Goal: Navigation & Orientation: Understand site structure

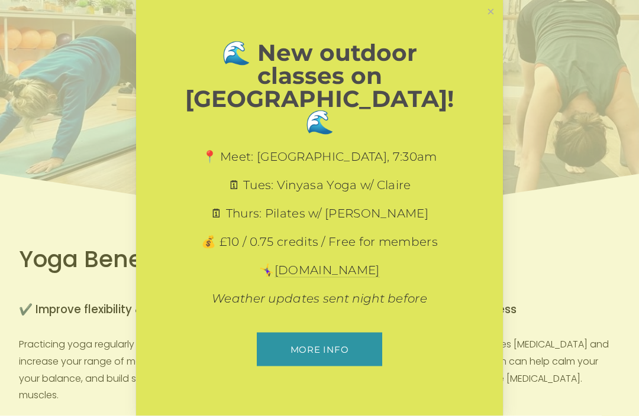
scroll to position [89, 0]
click at [490, 22] on link "Close" at bounding box center [490, 12] width 21 height 21
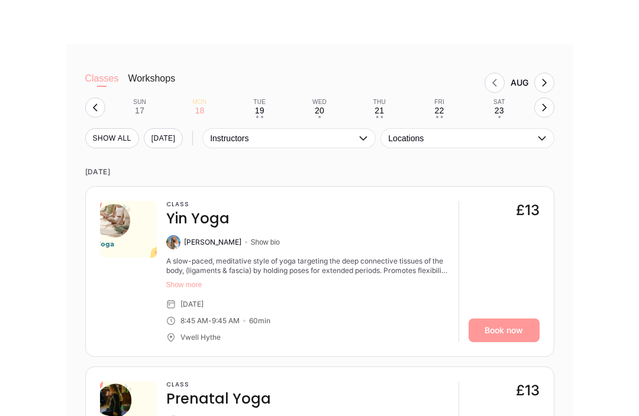
scroll to position [996, 0]
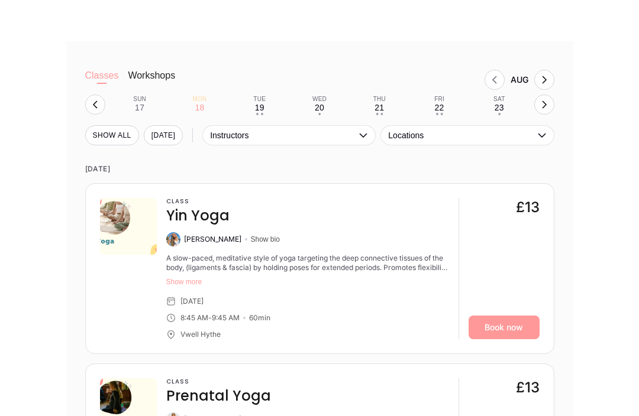
click at [189, 278] on button "Show more" at bounding box center [307, 282] width 283 height 9
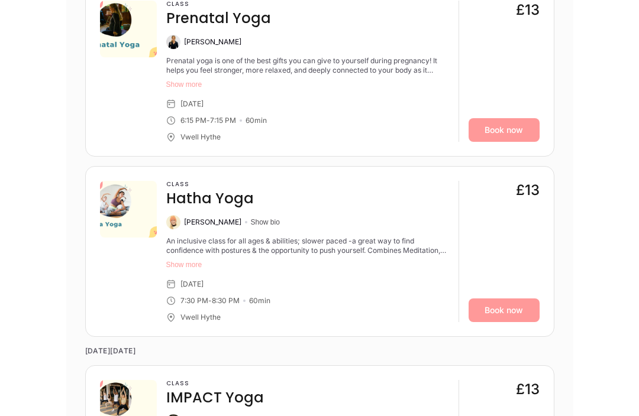
scroll to position [1576, 0]
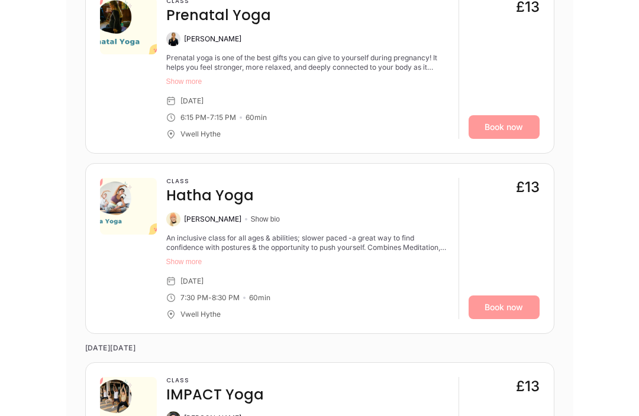
click at [179, 259] on button "Show more" at bounding box center [307, 262] width 283 height 9
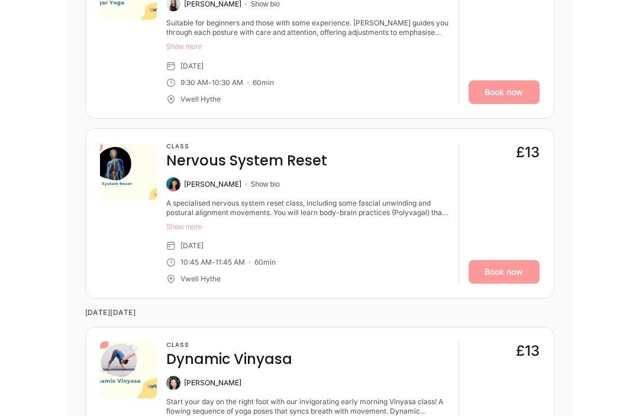
scroll to position [2201, 0]
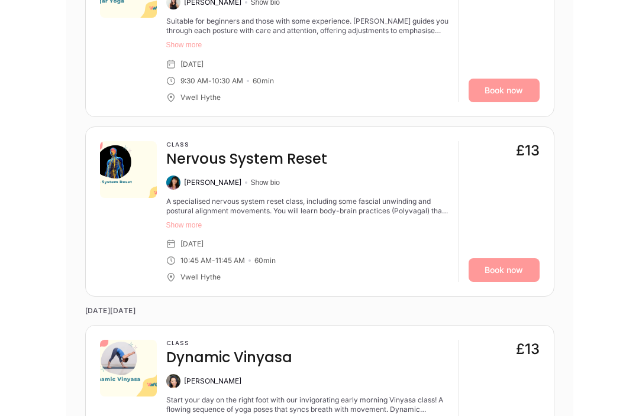
click at [187, 221] on button "Show more" at bounding box center [307, 225] width 283 height 9
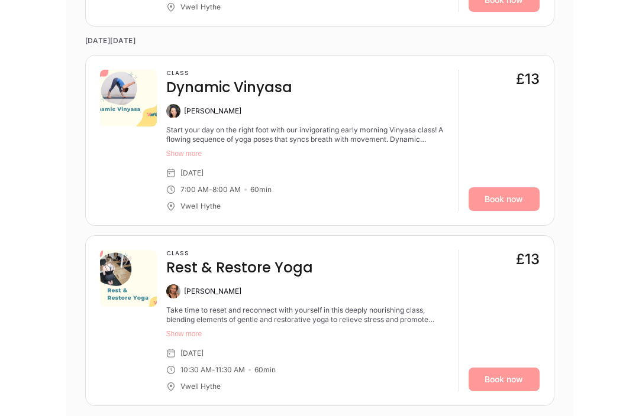
scroll to position [2548, 0]
click at [186, 329] on button "Show more" at bounding box center [307, 333] width 283 height 9
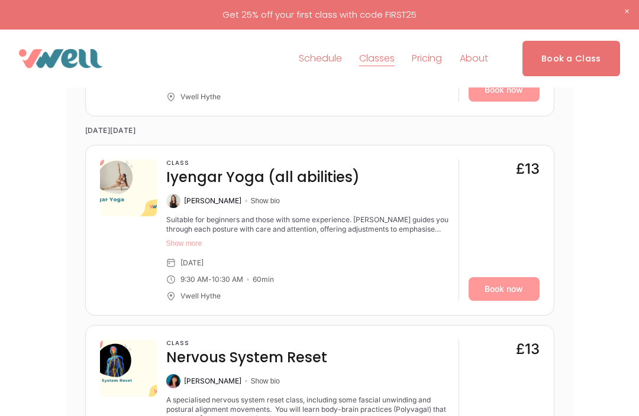
scroll to position [2002, 0]
click at [0, 0] on span "The Studio" at bounding box center [0, 0] width 0 height 0
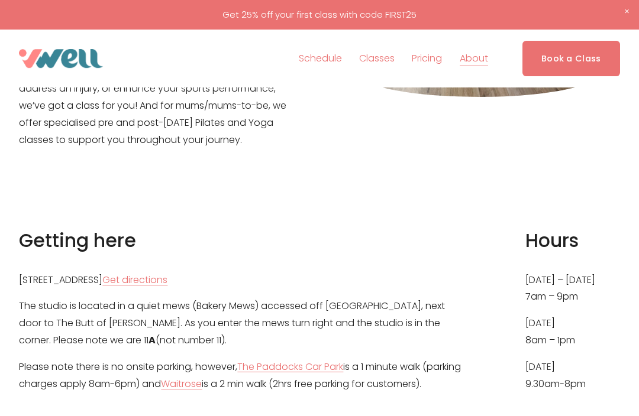
scroll to position [418, 0]
click at [436, 59] on link "Pricing" at bounding box center [427, 58] width 30 height 19
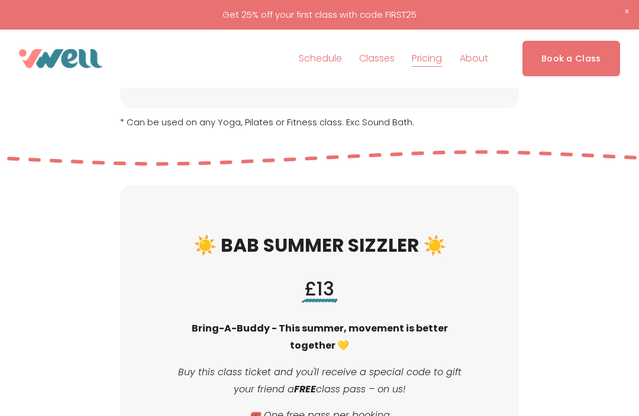
scroll to position [554, 0]
click at [0, 0] on span "Our Team" at bounding box center [0, 0] width 0 height 0
